Goal: Transaction & Acquisition: Purchase product/service

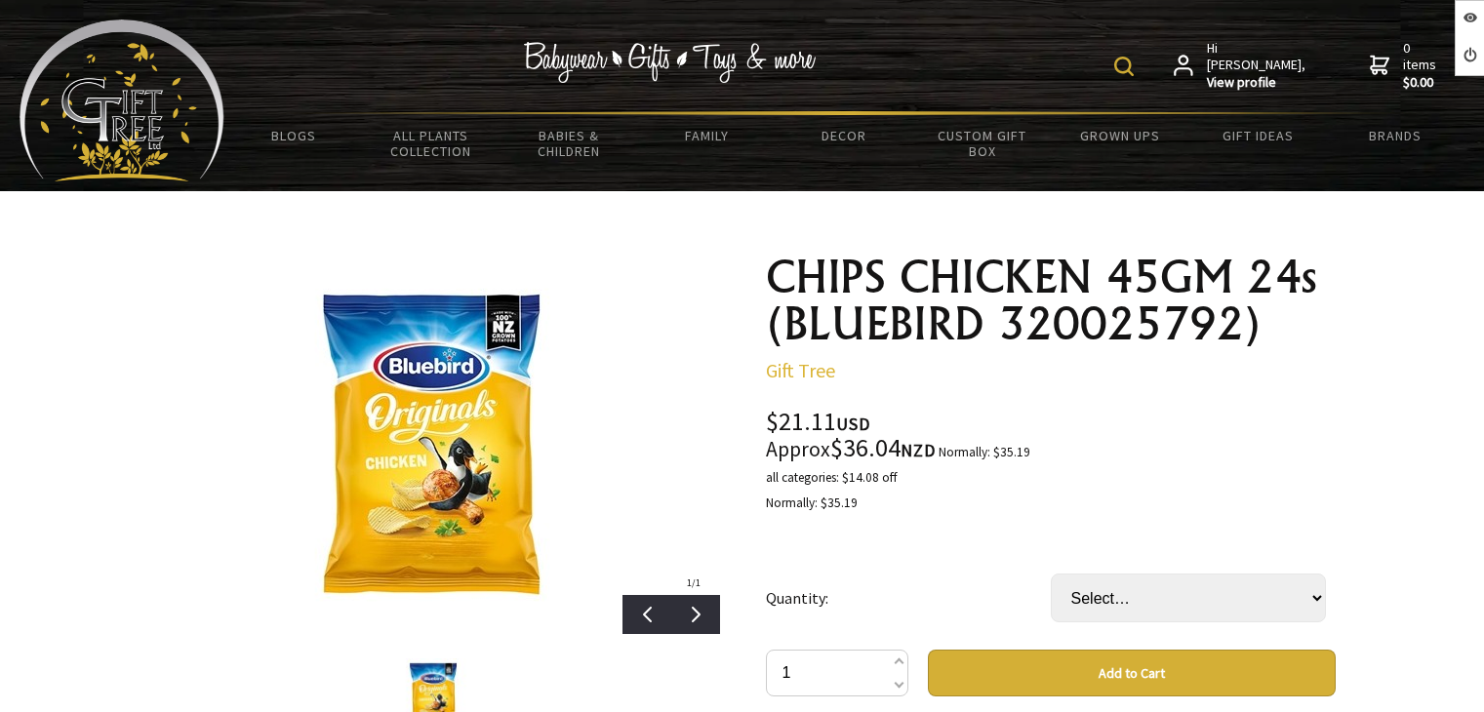
click at [1110, 574] on select "Select… 1 CTN" at bounding box center [1188, 598] width 275 height 49
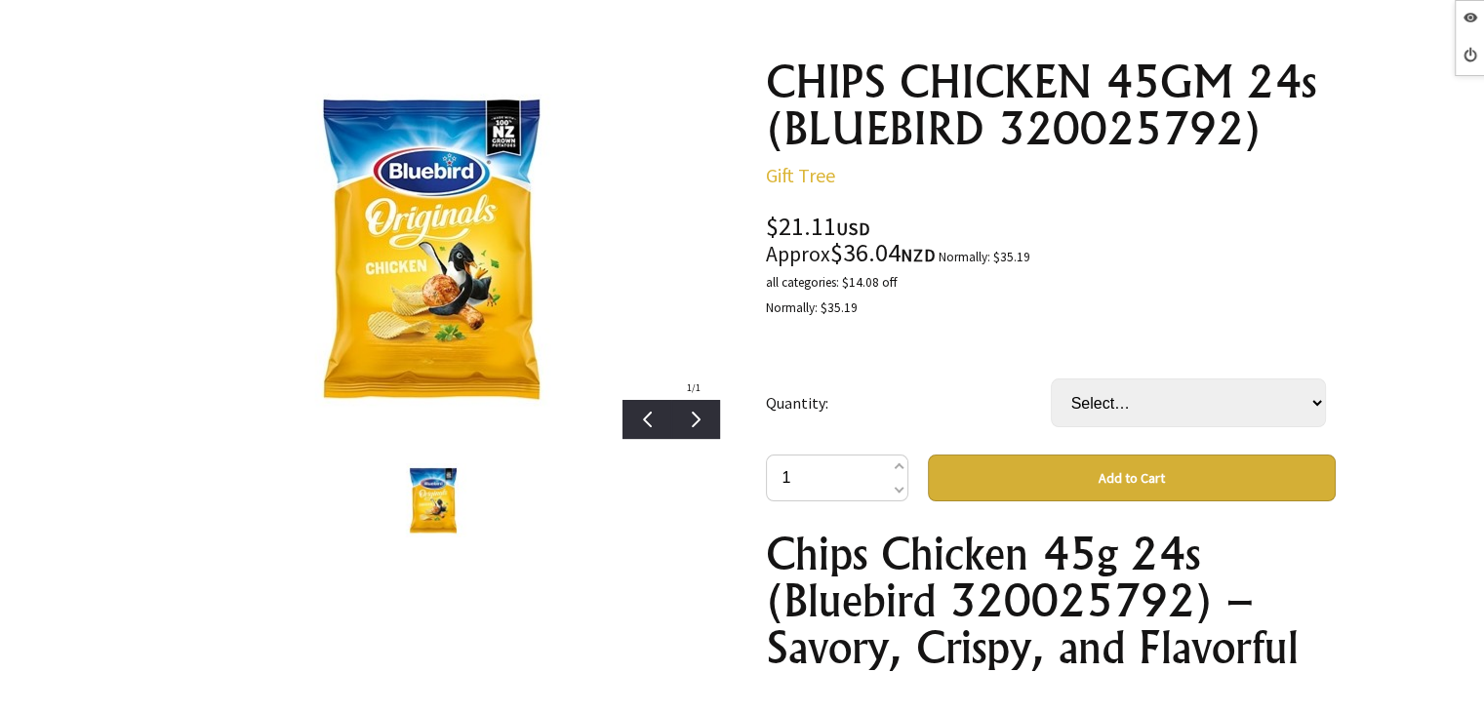
scroll to position [195, 0]
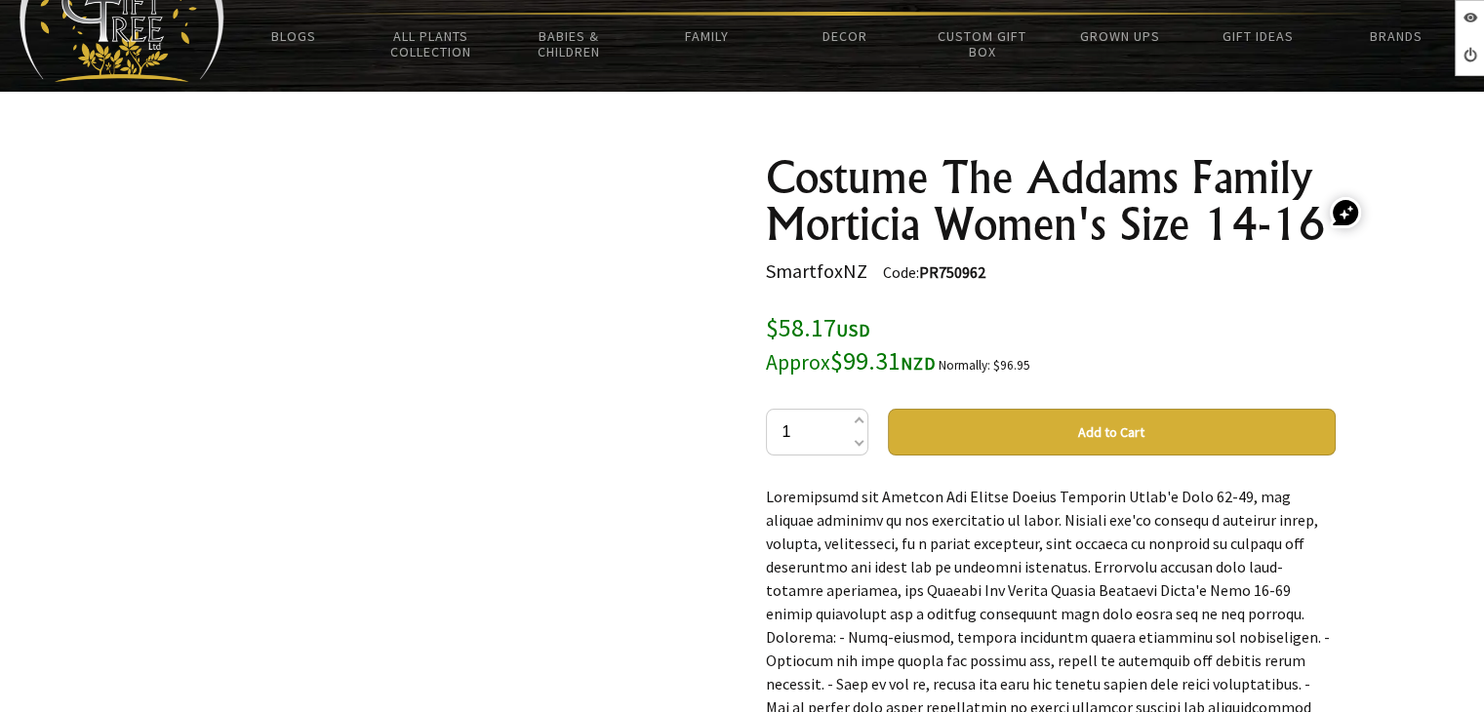
scroll to position [98, 0]
